Goal: Information Seeking & Learning: Learn about a topic

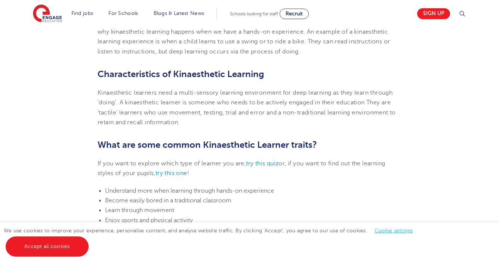
scroll to position [306, 0]
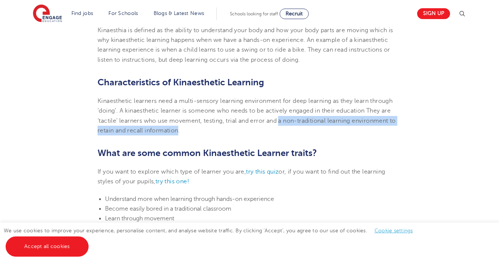
drag, startPoint x: 180, startPoint y: 132, endPoint x: 281, endPoint y: 122, distance: 101.8
click at [281, 122] on span "Kinaesthetic learners need a multi-sensory learning environment for deep learni…" at bounding box center [247, 116] width 298 height 36
copy span "a non-traditional learning environment to retain and recall information"
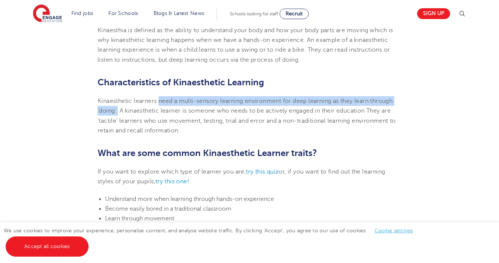
drag, startPoint x: 118, startPoint y: 111, endPoint x: 159, endPoint y: 102, distance: 41.5
click at [159, 102] on span "Kinaesthetic learners need a multi-sensory learning environment for deep learni…" at bounding box center [247, 116] width 298 height 36
copy span "need a multi-sensory learning environment for deep learning as they learn throu…"
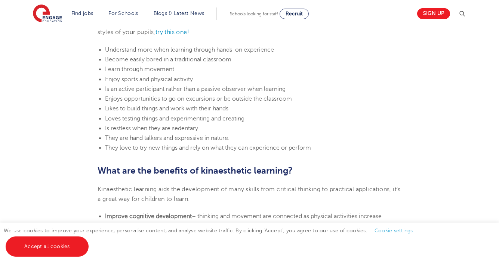
scroll to position [456, 0]
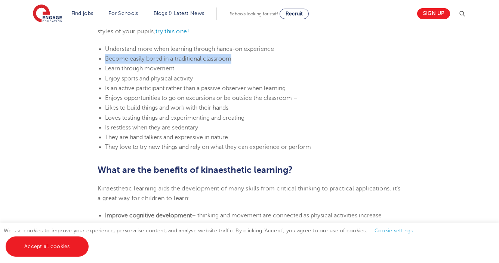
drag, startPoint x: 233, startPoint y: 60, endPoint x: 108, endPoint y: 55, distance: 125.4
click at [107, 55] on li "Become easily bored in a traditional classroom" at bounding box center [253, 59] width 297 height 10
copy span "Become easily bored in a traditional classroom"
